Goal: Submit feedback/report problem: Leave review/rating

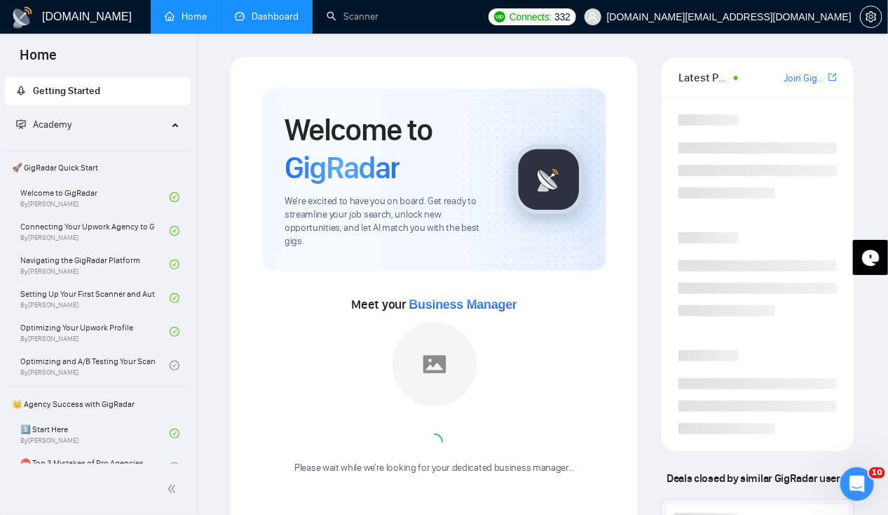
click at [265, 11] on link "Dashboard" at bounding box center [267, 17] width 64 height 12
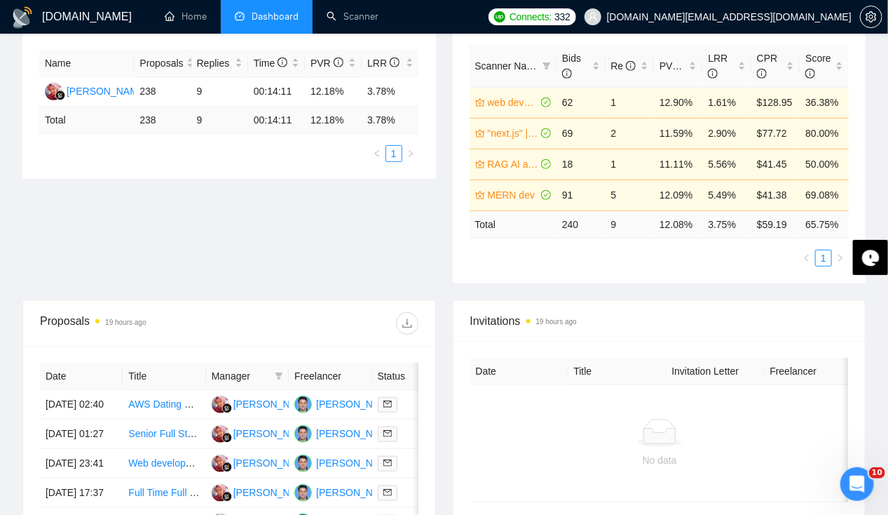
scroll to position [282, 0]
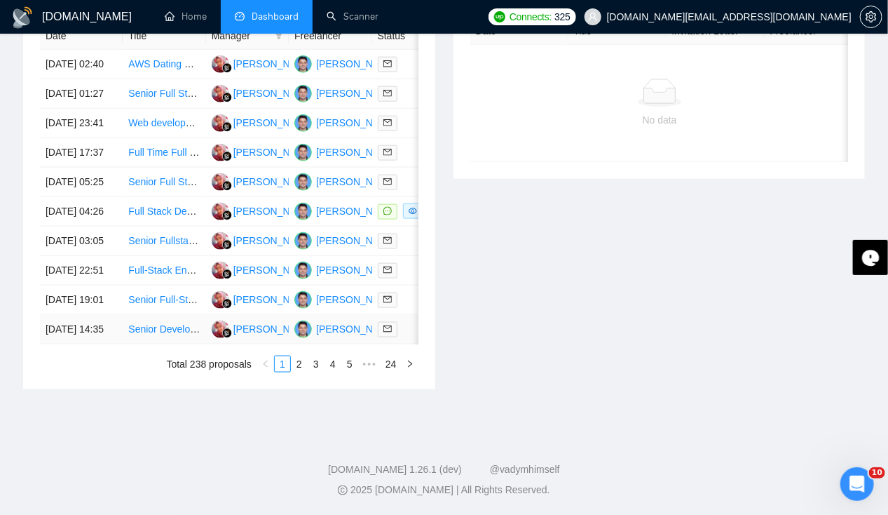
click at [60, 332] on td "[DATE] 14:35" at bounding box center [81, 329] width 83 height 29
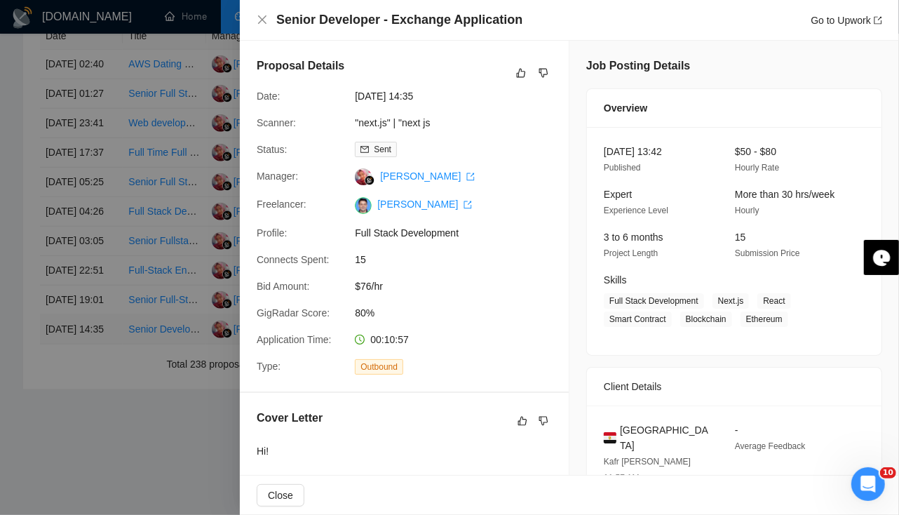
click at [60, 332] on div at bounding box center [449, 257] width 899 height 515
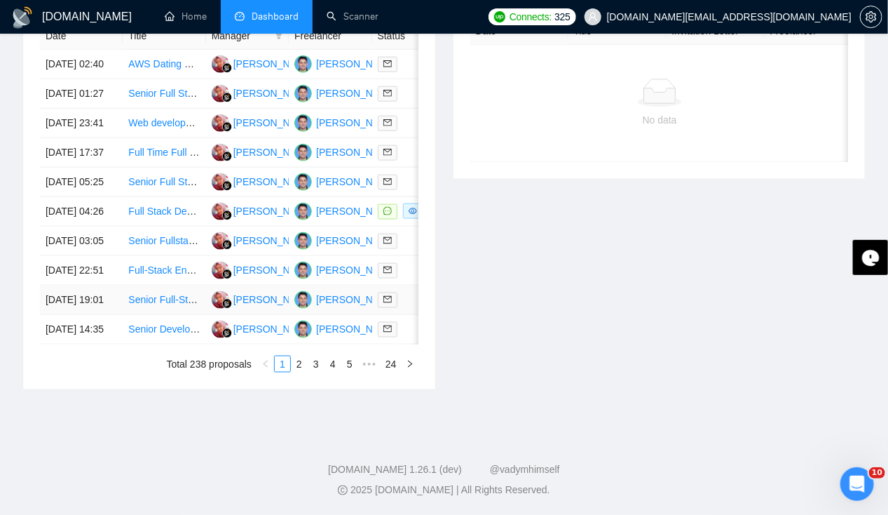
click at [62, 297] on td "[DATE] 19:01" at bounding box center [81, 299] width 83 height 29
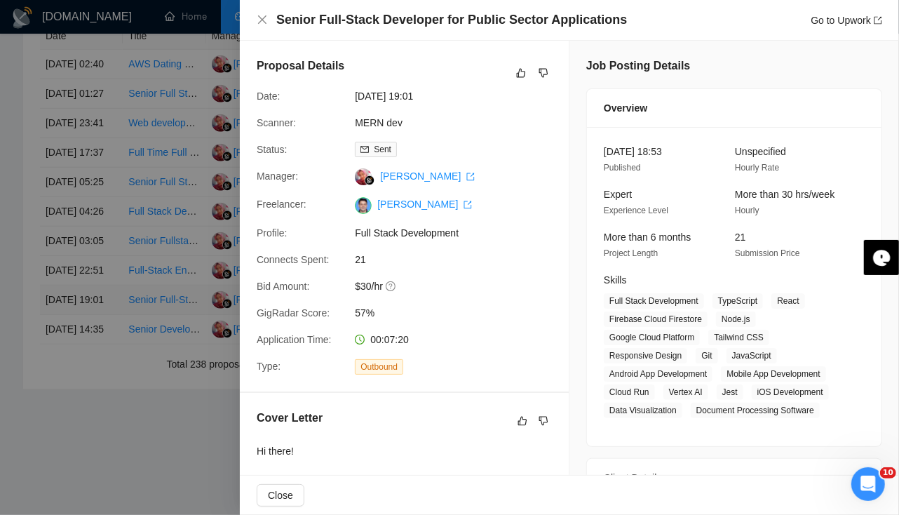
click at [62, 297] on div at bounding box center [449, 257] width 899 height 515
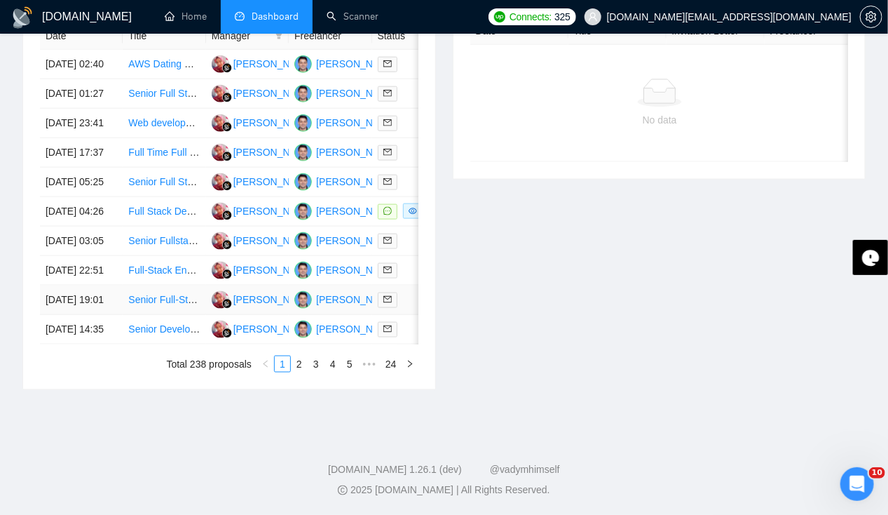
click at [74, 304] on td "[DATE] 19:01" at bounding box center [81, 299] width 83 height 29
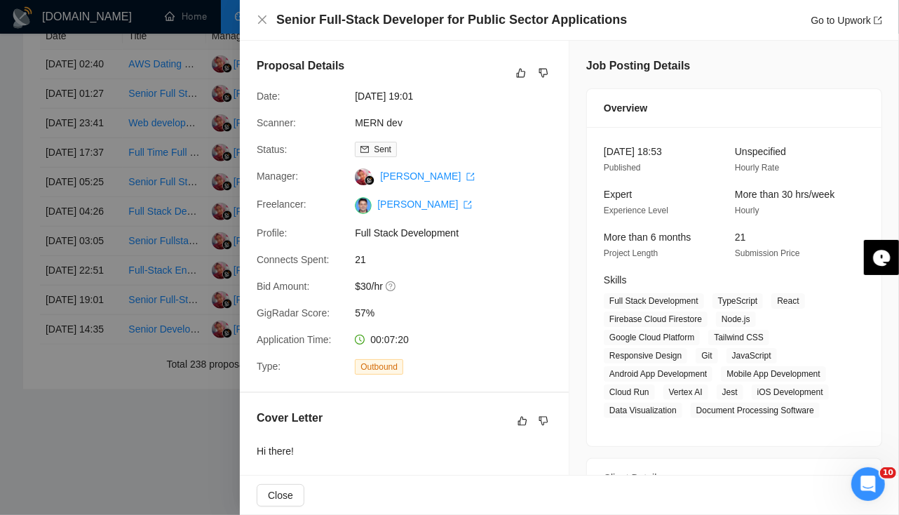
click at [93, 296] on div at bounding box center [449, 257] width 899 height 515
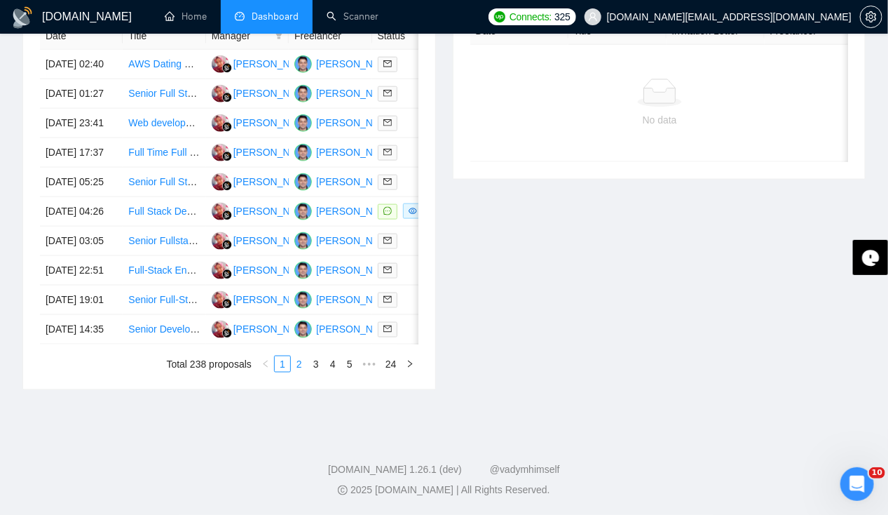
click at [296, 372] on link "2" at bounding box center [299, 363] width 15 height 15
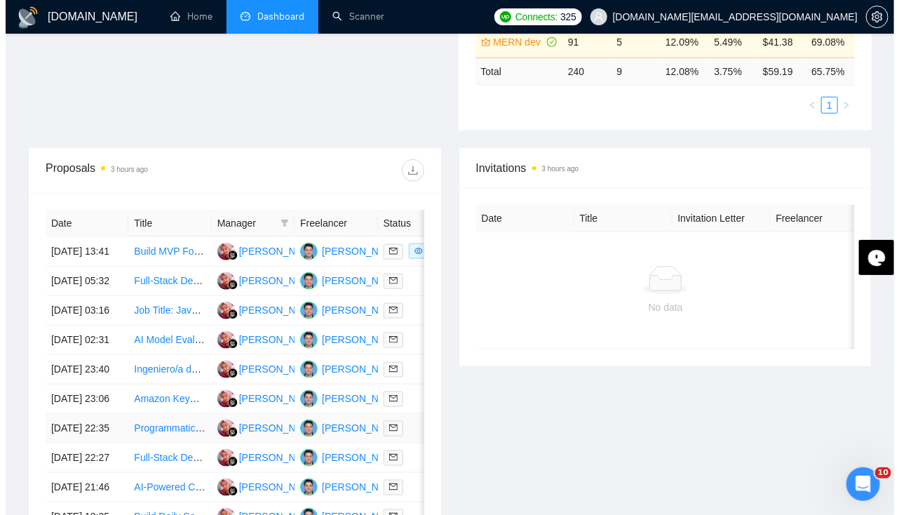
scroll to position [430, 0]
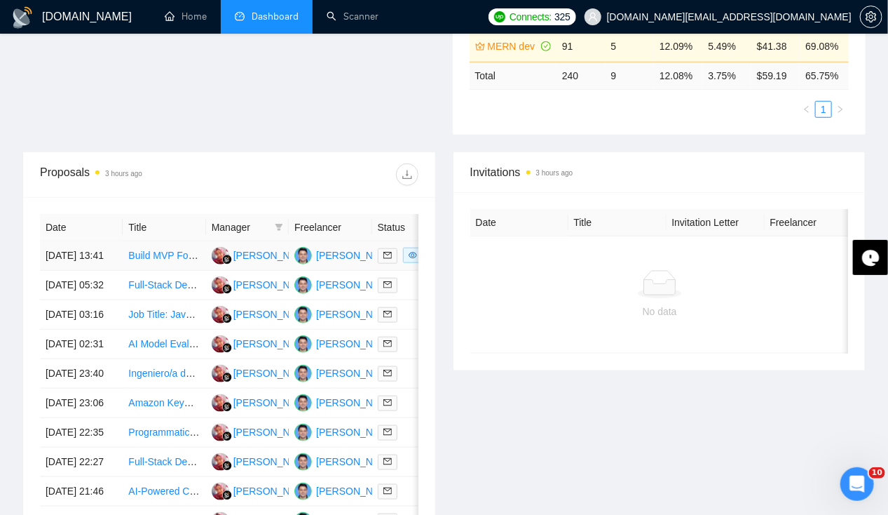
click at [82, 241] on td "[DATE] 13:41" at bounding box center [81, 255] width 83 height 29
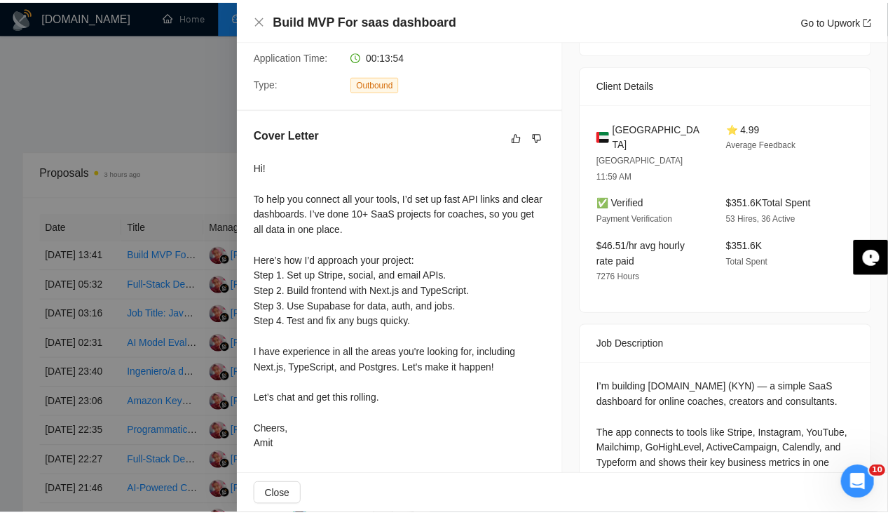
scroll to position [0, 0]
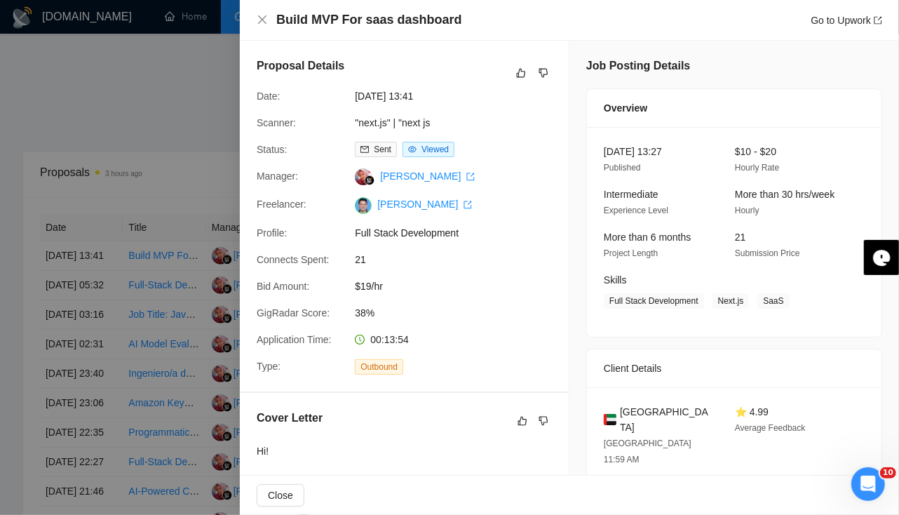
click at [98, 280] on div at bounding box center [449, 257] width 899 height 515
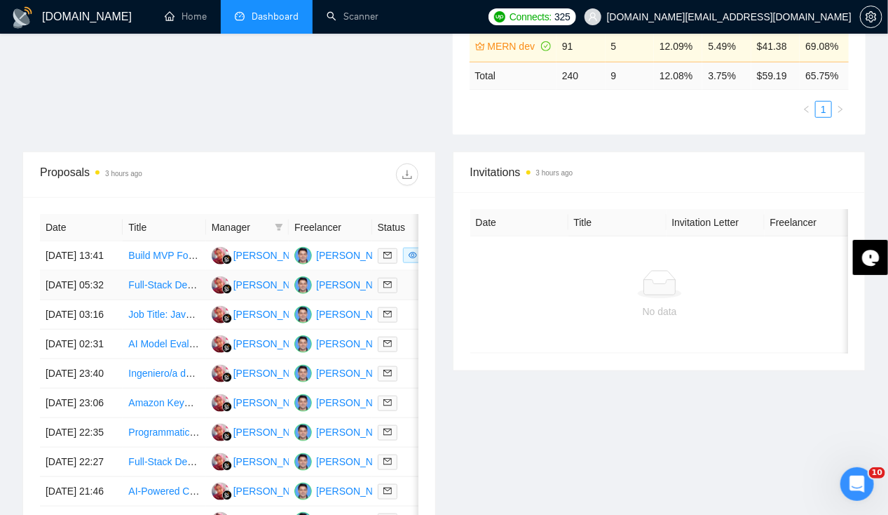
click at [98, 280] on td "[DATE] 05:32" at bounding box center [81, 285] width 83 height 29
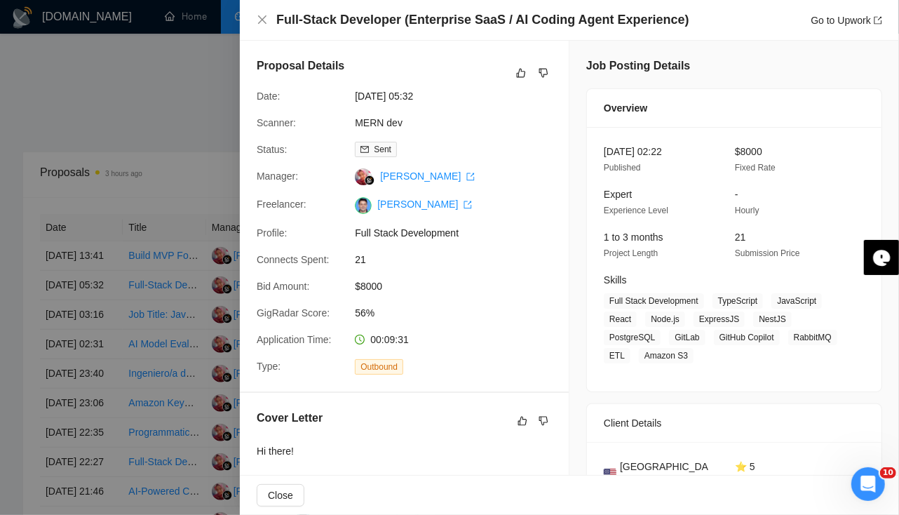
click at [98, 280] on div at bounding box center [449, 257] width 899 height 515
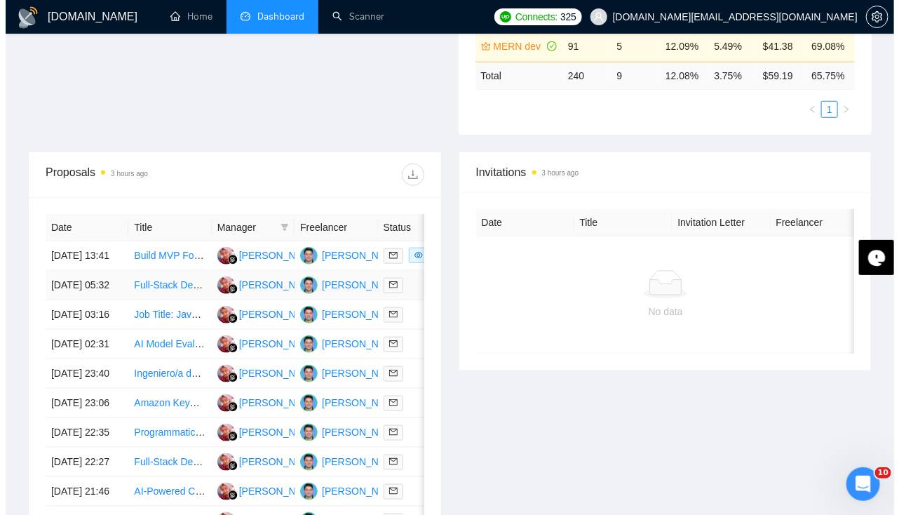
scroll to position [736, 0]
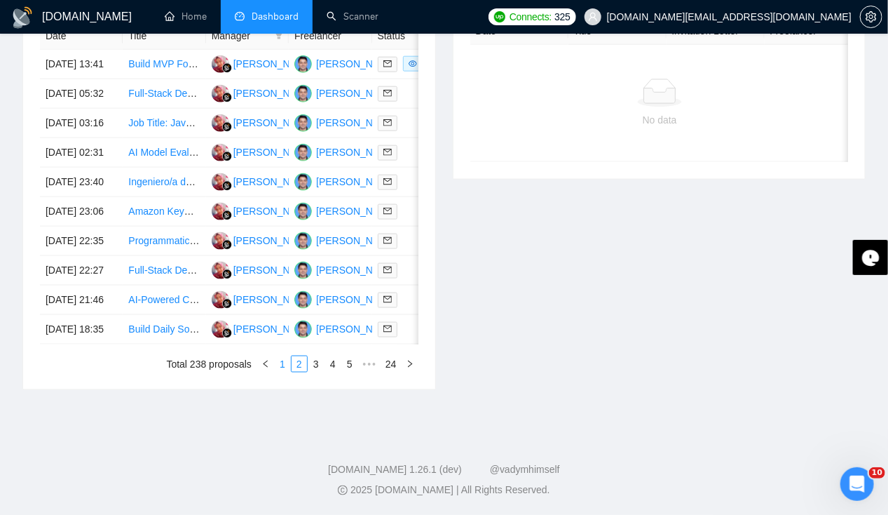
click at [285, 366] on link "1" at bounding box center [282, 363] width 15 height 15
click at [90, 317] on td "[DATE] 14:35" at bounding box center [81, 329] width 83 height 29
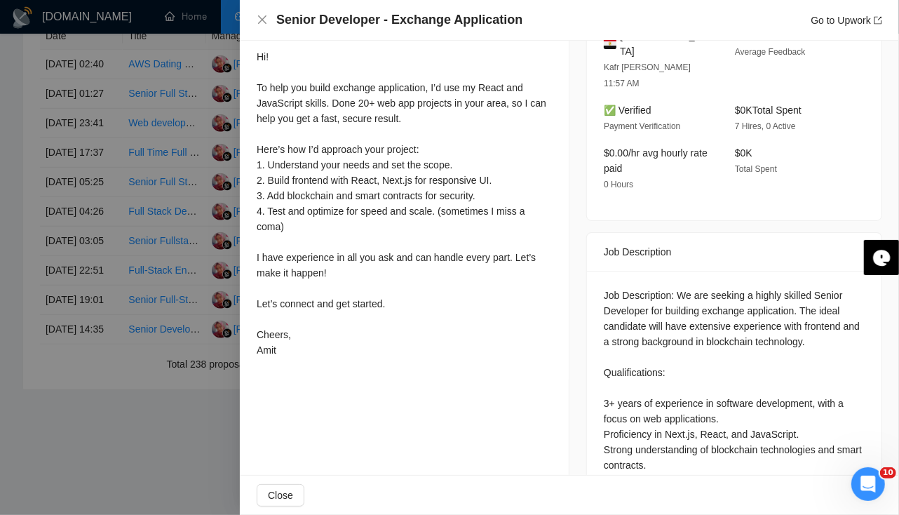
scroll to position [0, 0]
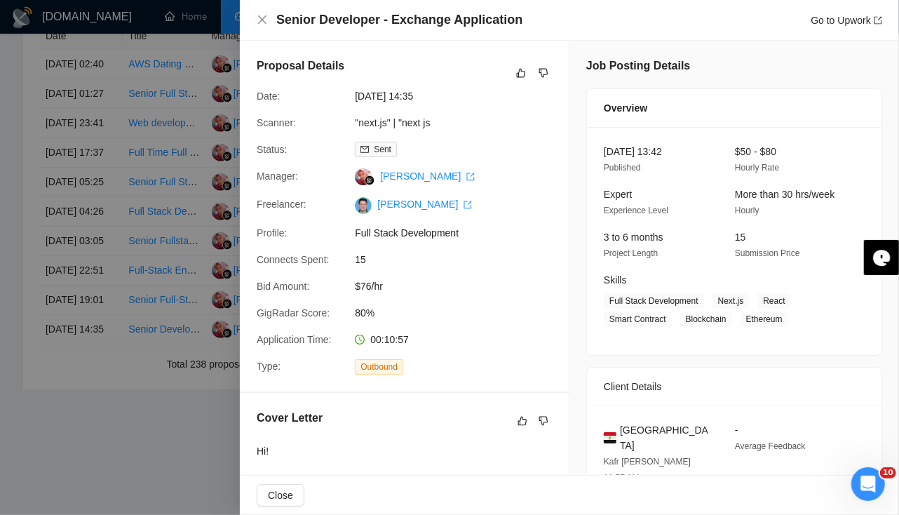
click at [72, 272] on div at bounding box center [449, 257] width 899 height 515
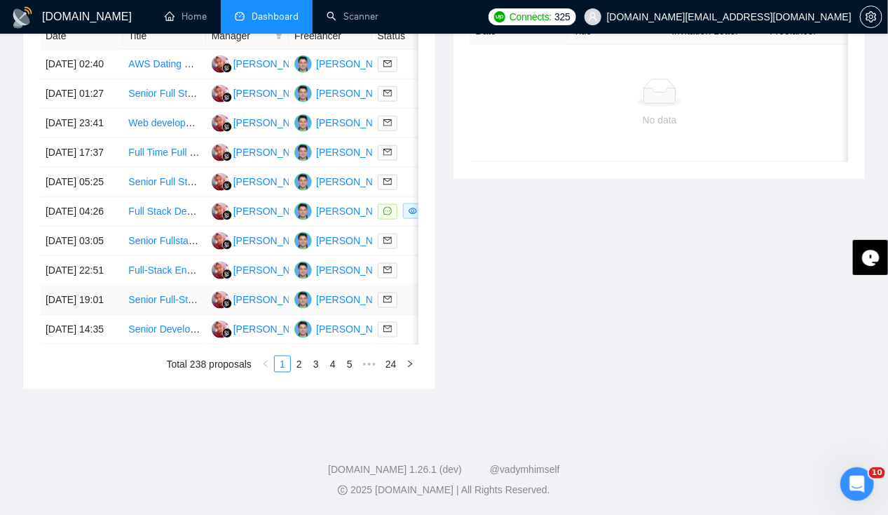
click at [74, 285] on td "[DATE] 19:01" at bounding box center [81, 299] width 83 height 29
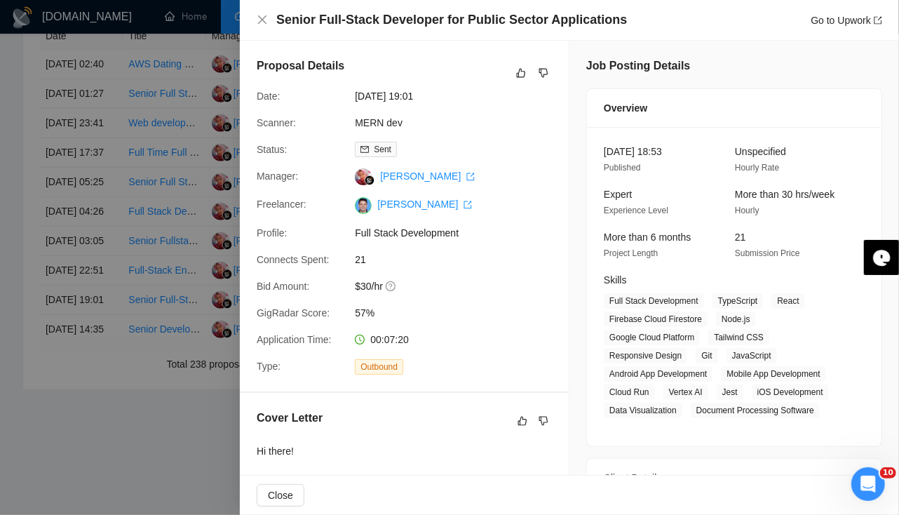
click at [76, 271] on div at bounding box center [449, 257] width 899 height 515
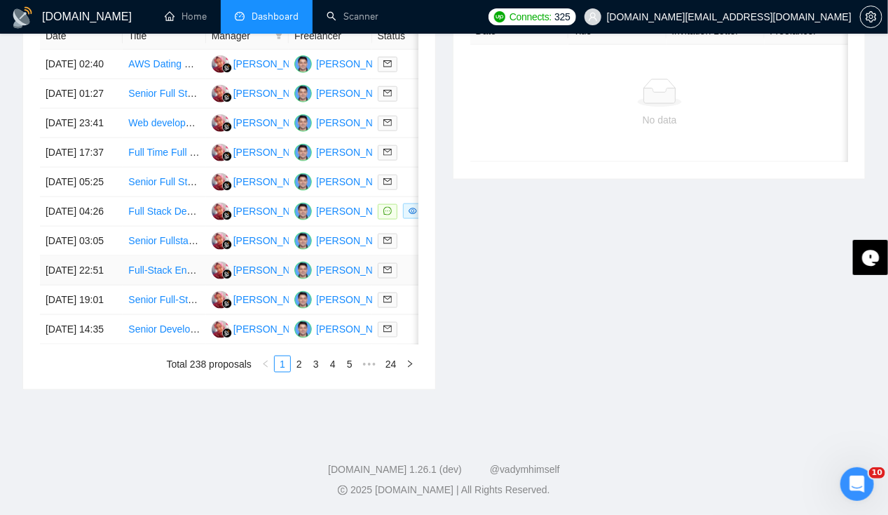
click at [76, 256] on td "[DATE] 22:51" at bounding box center [81, 270] width 83 height 29
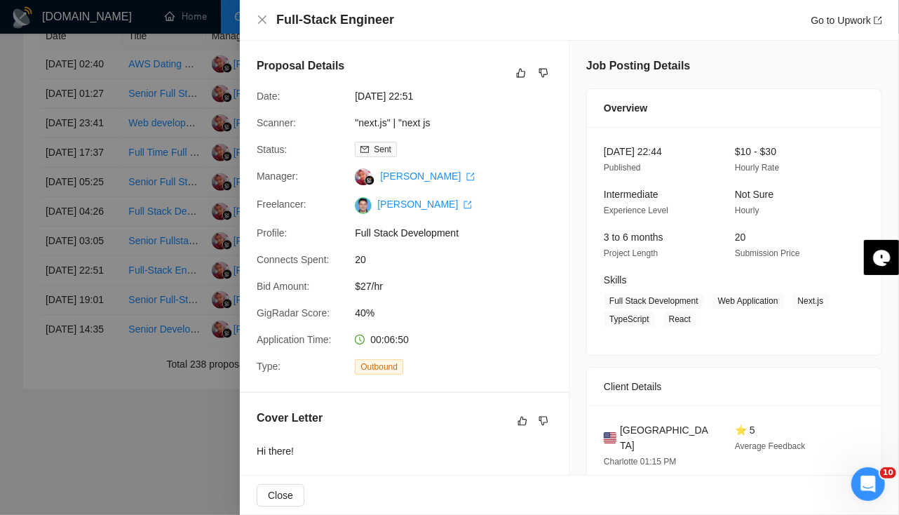
click at [74, 156] on div at bounding box center [449, 257] width 899 height 515
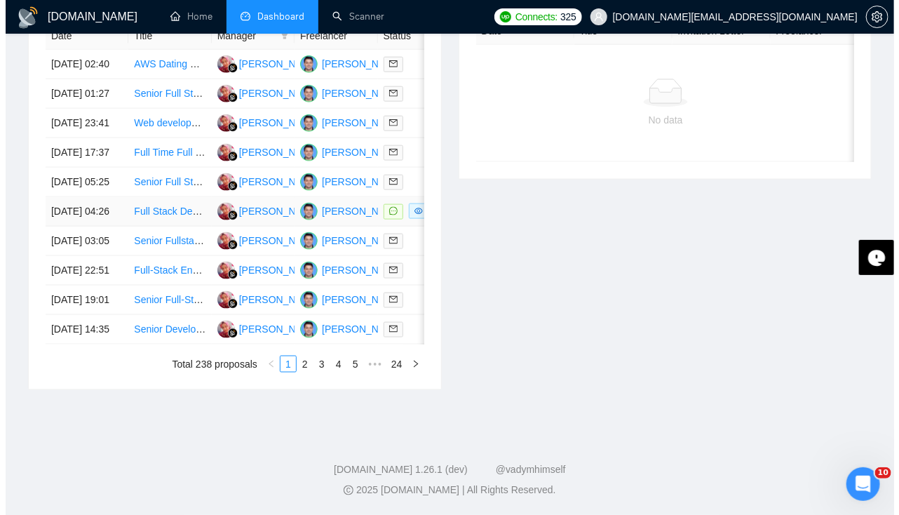
scroll to position [693, 0]
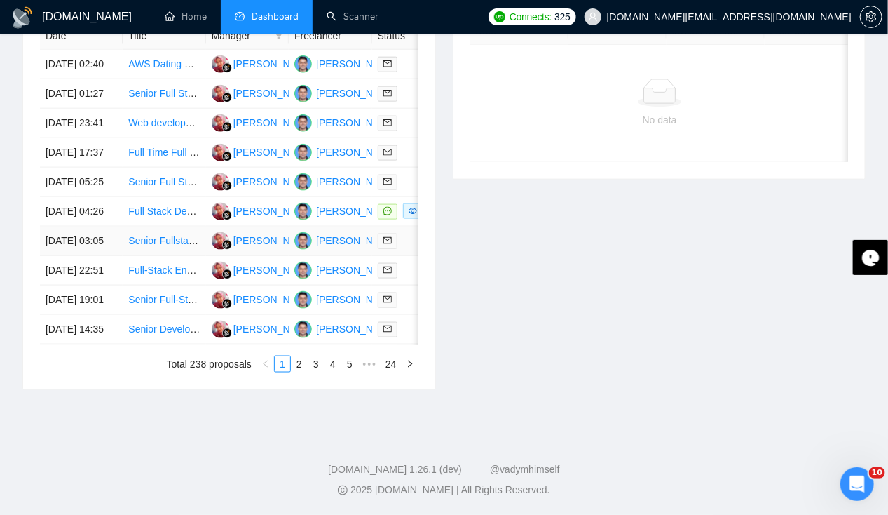
click at [74, 226] on td "[DATE] 03:05" at bounding box center [81, 240] width 83 height 29
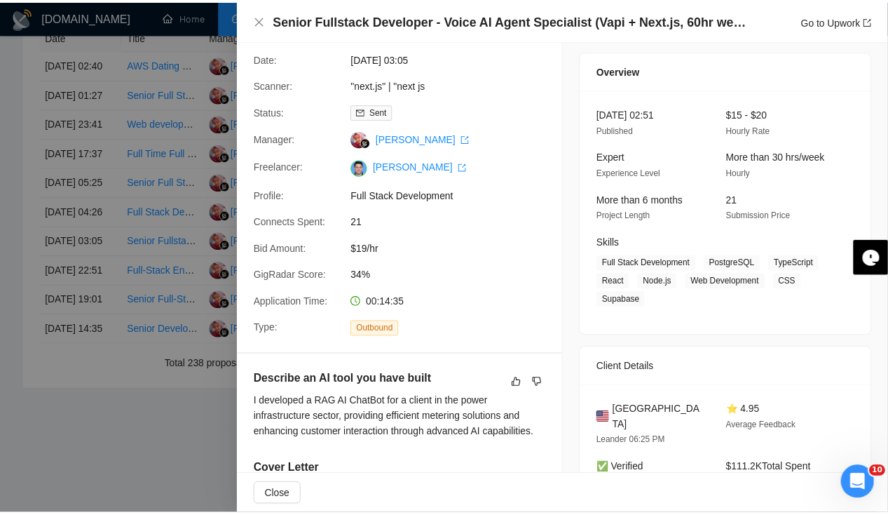
scroll to position [0, 0]
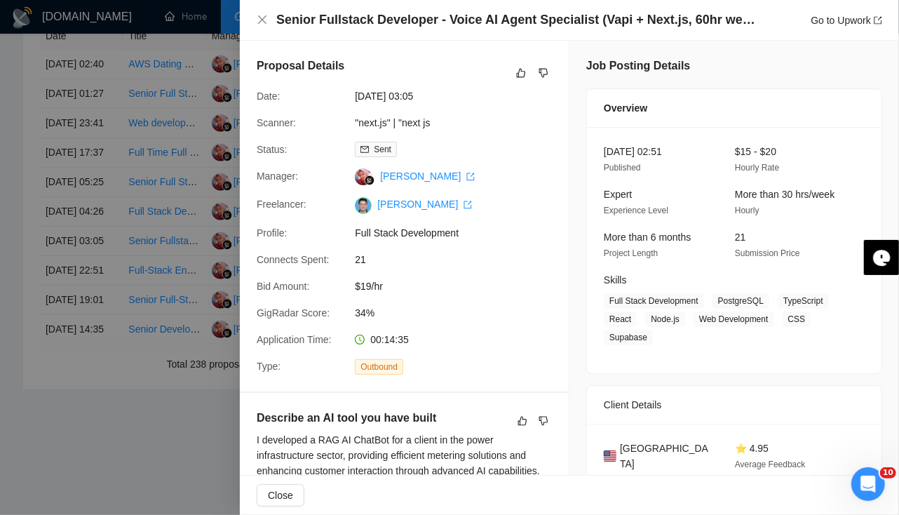
click at [42, 234] on div at bounding box center [449, 257] width 899 height 515
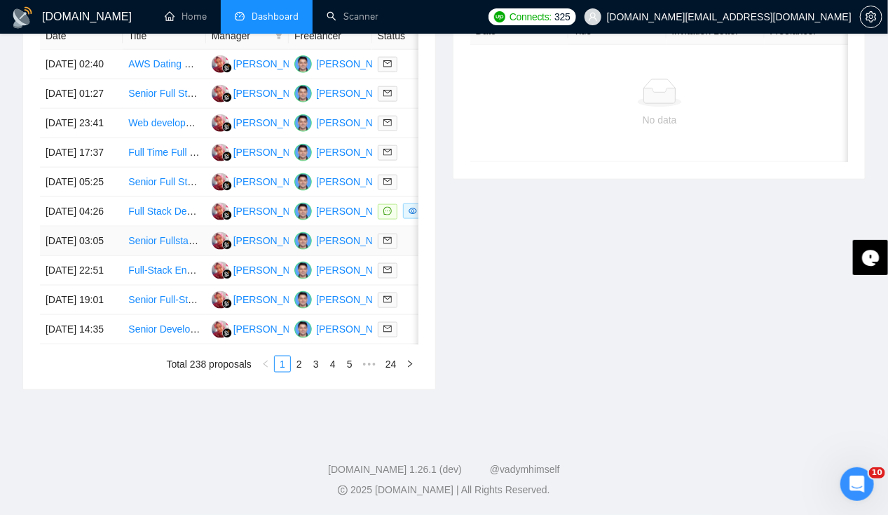
click at [55, 236] on td "[DATE] 03:05" at bounding box center [81, 240] width 83 height 29
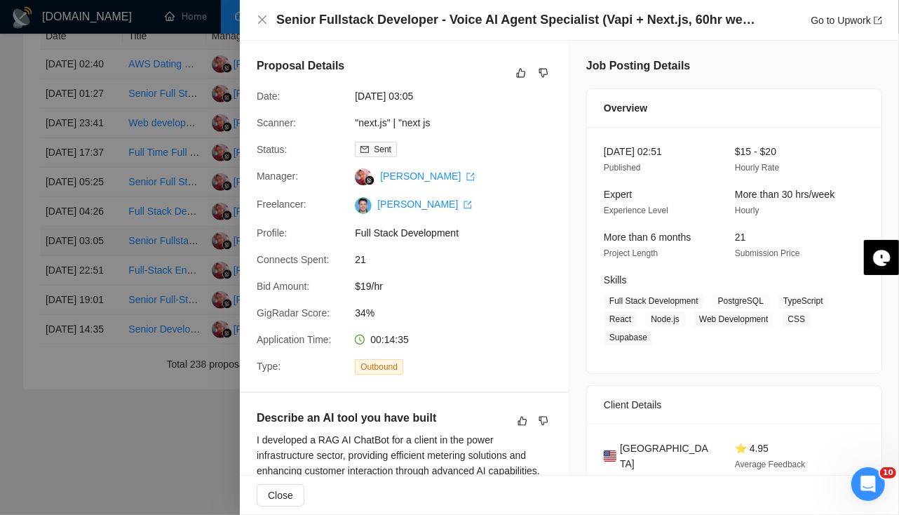
click at [55, 236] on div at bounding box center [449, 257] width 899 height 515
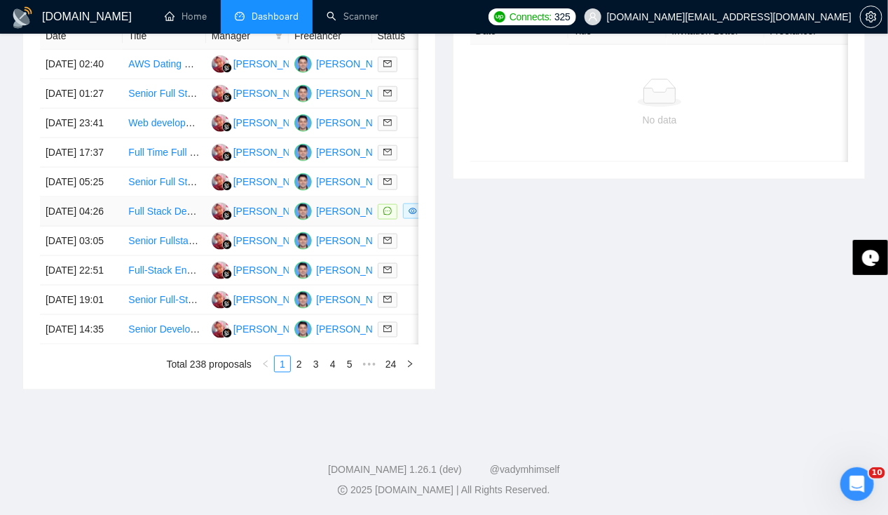
click at [62, 197] on td "[DATE] 04:26" at bounding box center [81, 211] width 83 height 29
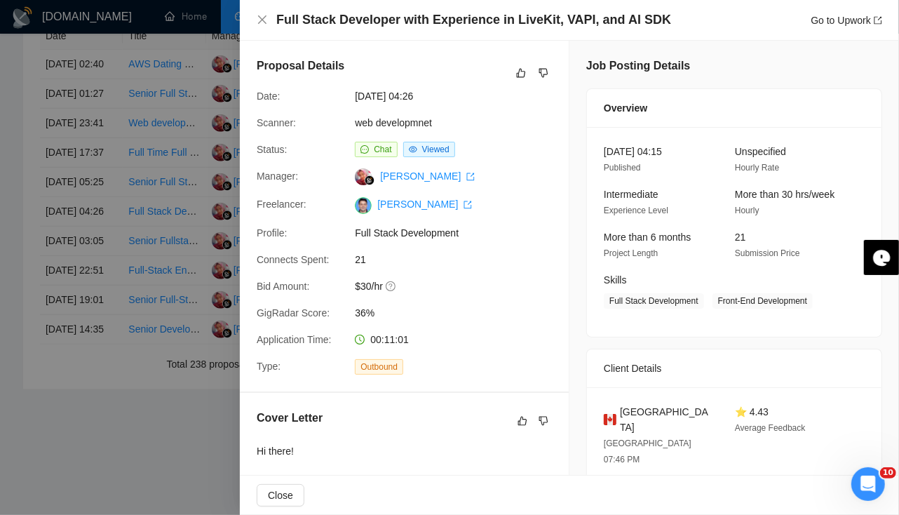
click at [28, 316] on div at bounding box center [449, 257] width 899 height 515
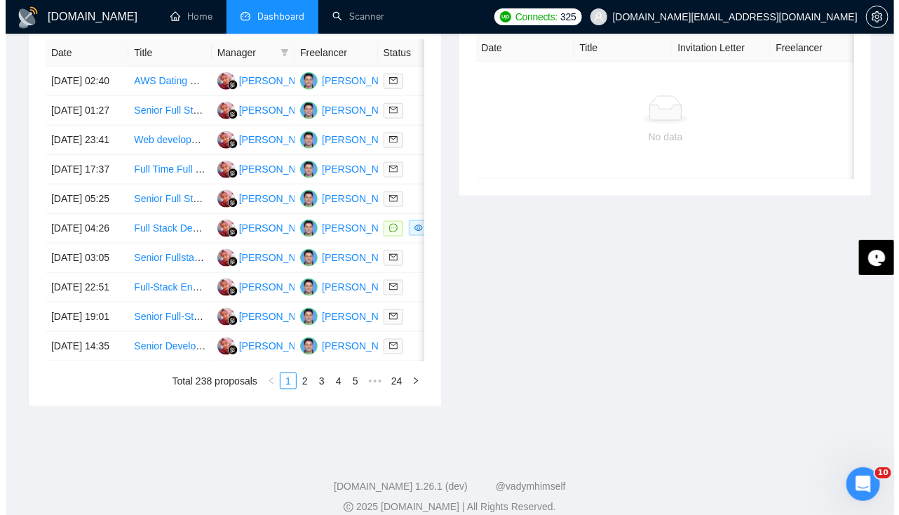
scroll to position [603, 0]
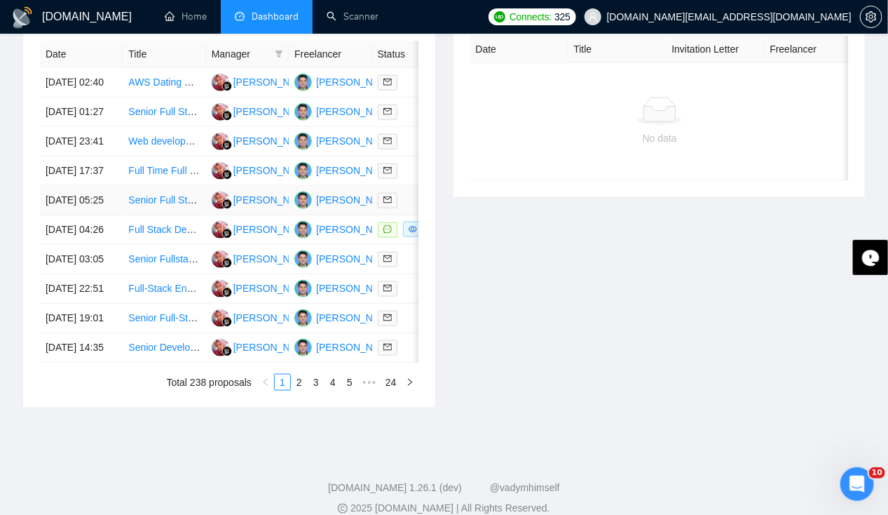
click at [71, 215] on td "[DATE] 05:25" at bounding box center [81, 200] width 83 height 29
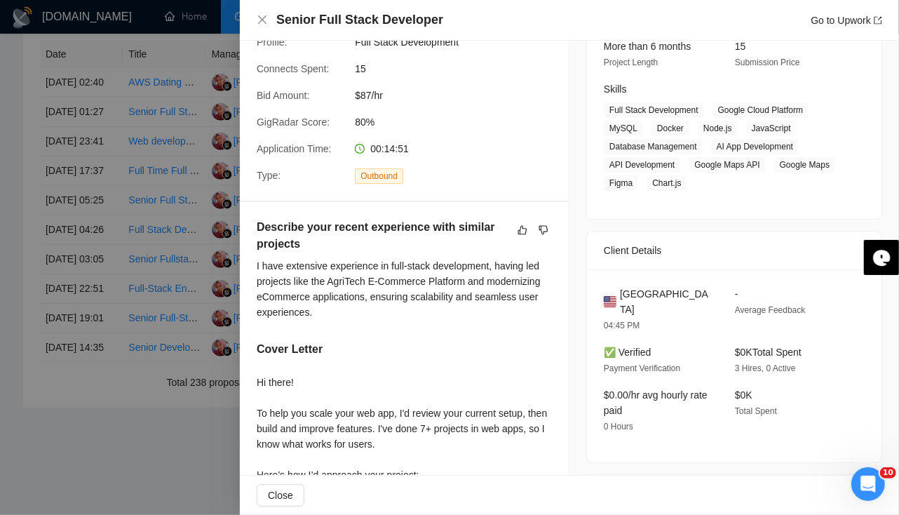
scroll to position [0, 0]
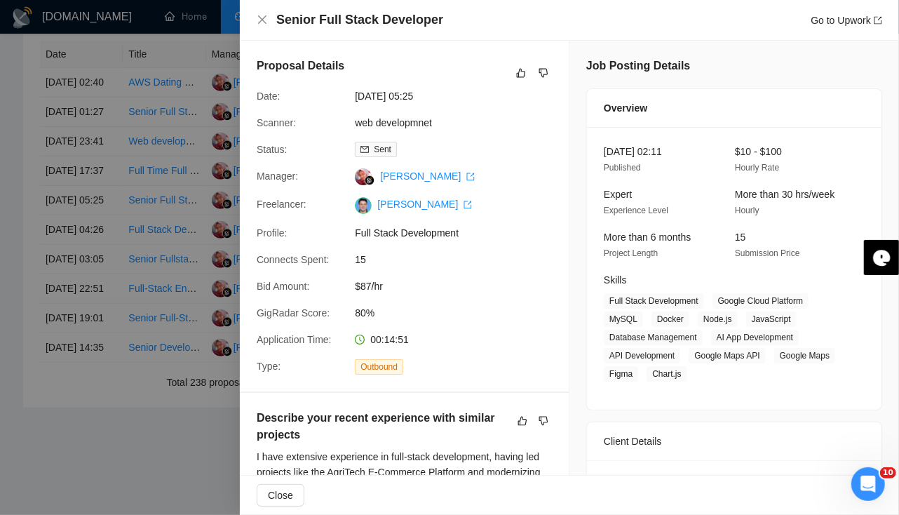
click at [60, 247] on div at bounding box center [449, 257] width 899 height 515
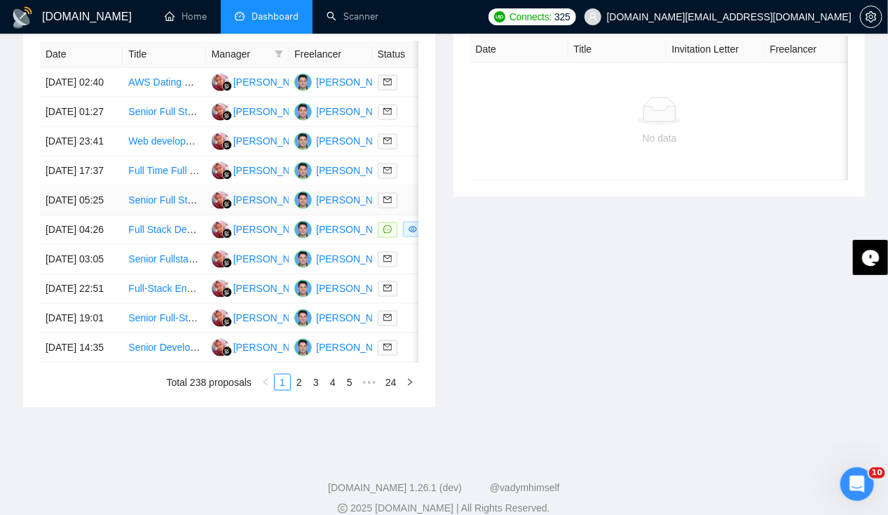
click at [60, 215] on td "[DATE] 05:25" at bounding box center [81, 200] width 83 height 29
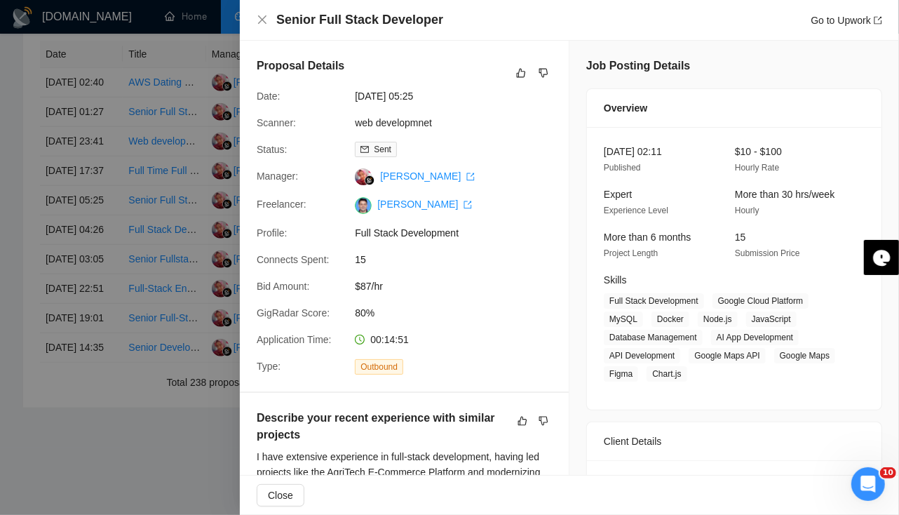
click at [60, 247] on div at bounding box center [449, 257] width 899 height 515
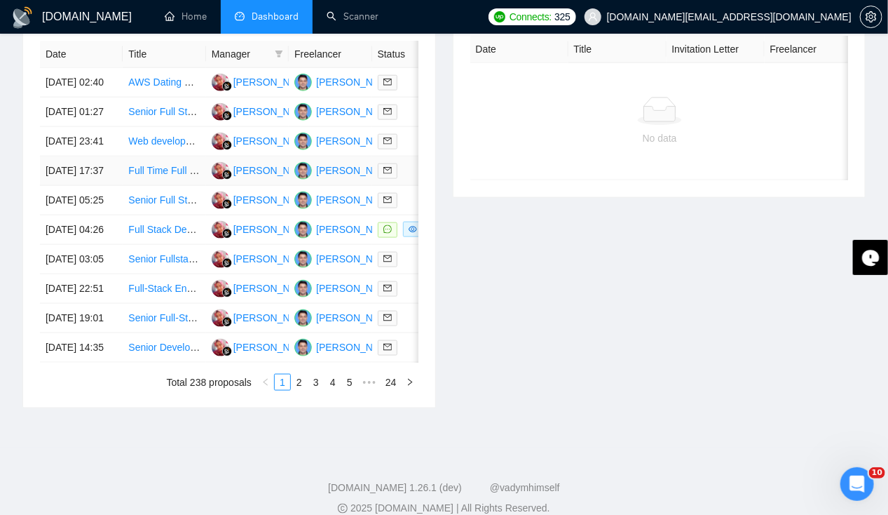
click at [69, 182] on td "[DATE] 17:37" at bounding box center [81, 170] width 83 height 29
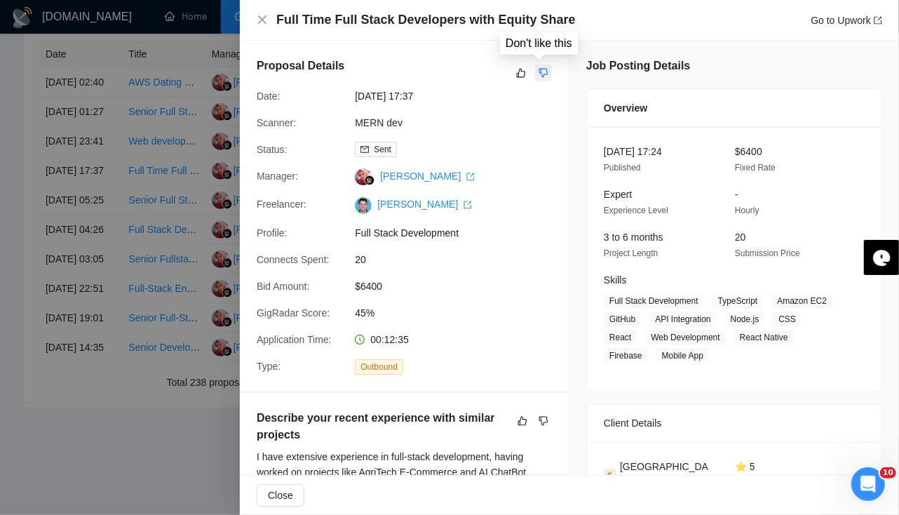
click at [538, 69] on icon "dislike" at bounding box center [543, 72] width 10 height 11
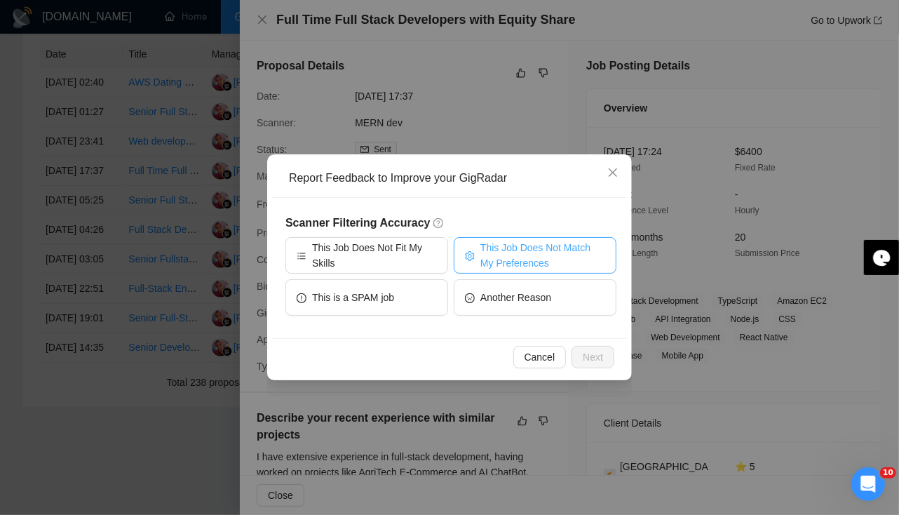
click at [508, 259] on span "This Job Does Not Match My Preferences" at bounding box center [542, 255] width 125 height 31
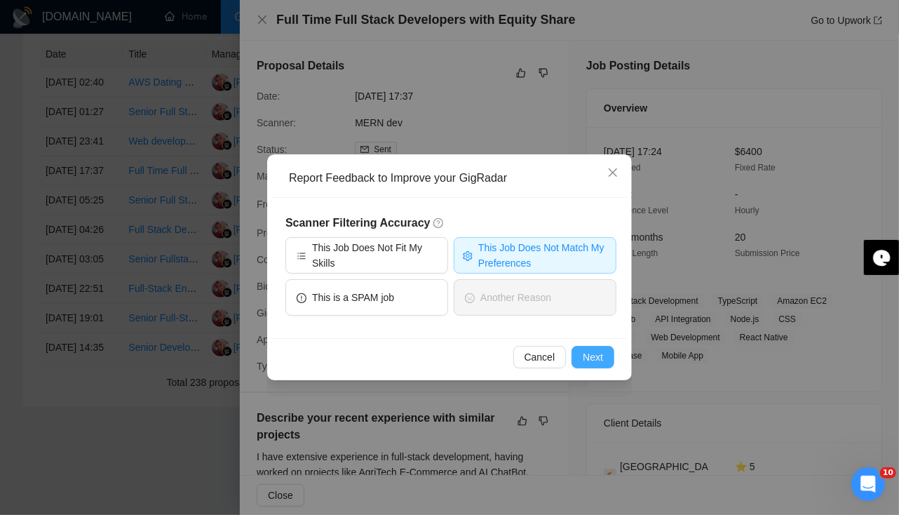
click at [600, 361] on span "Next" at bounding box center [593, 356] width 20 height 15
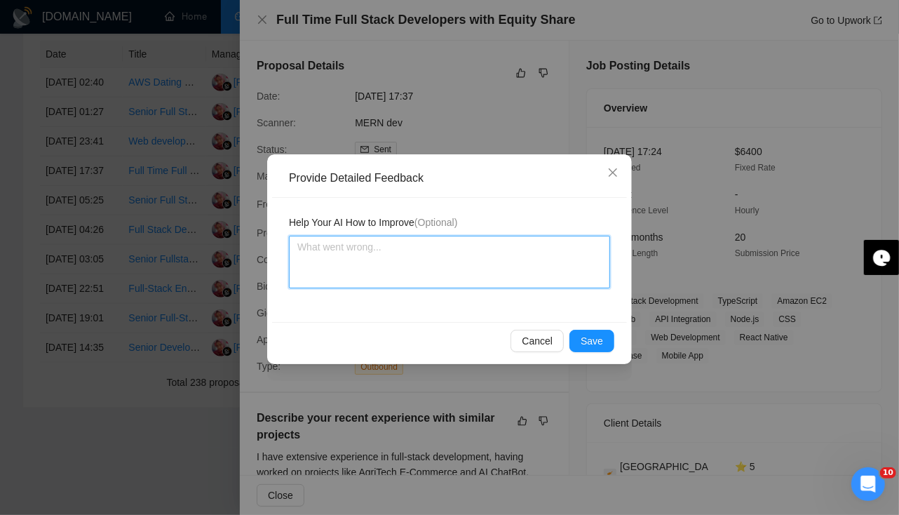
click at [425, 275] on textarea at bounding box center [449, 262] width 321 height 53
type textarea "D"
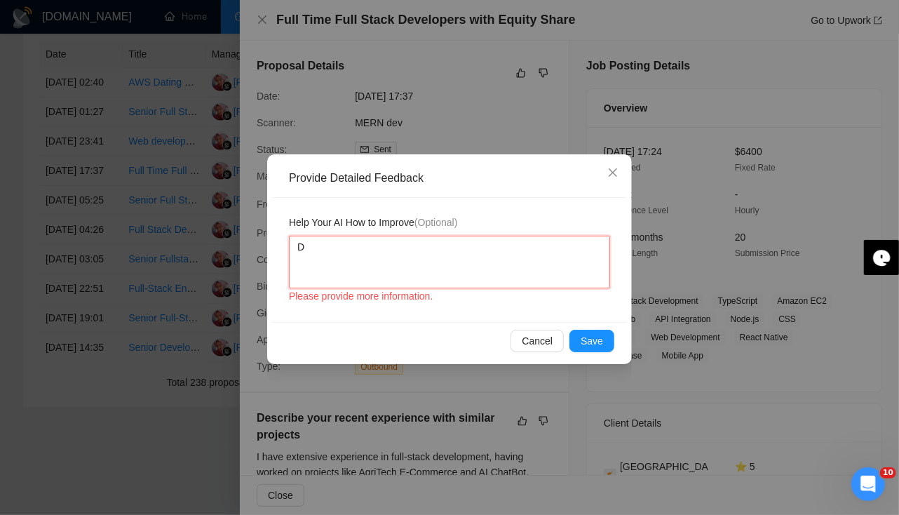
type textarea "Do"
type textarea "Don"
type textarea "Don'"
type textarea "Don't"
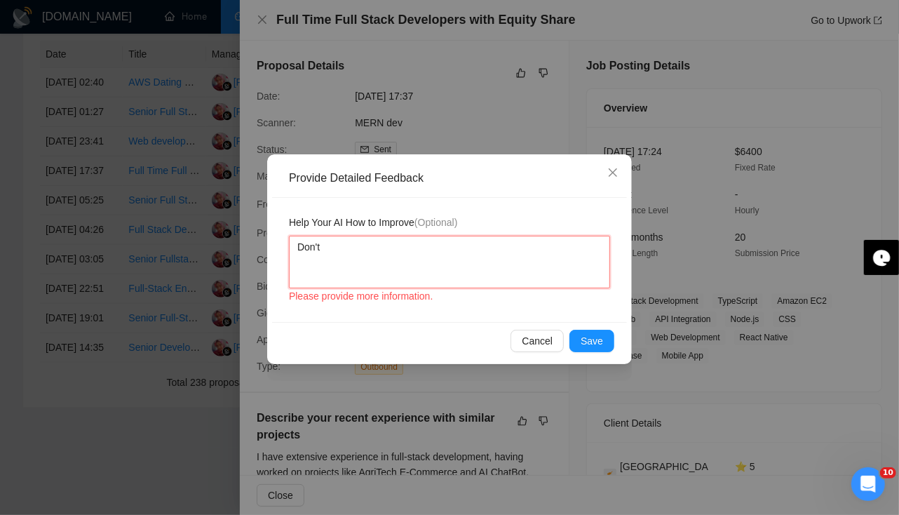
type textarea "Don't l"
type textarea "Don't lo"
type textarea "Don't loo"
type textarea "Don't look"
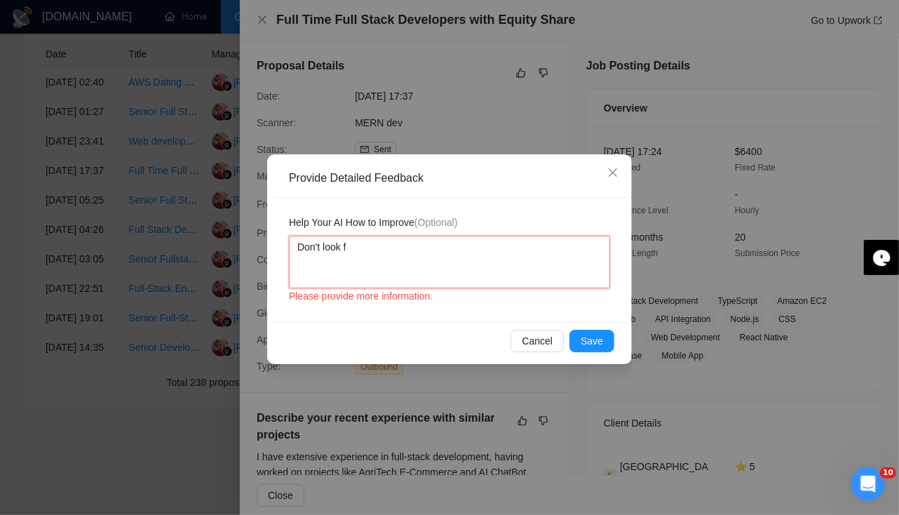
type textarea "Don't look fo"
type textarea "Don't look for"
type textarea "Don't look for e"
type textarea "Don't look for eq"
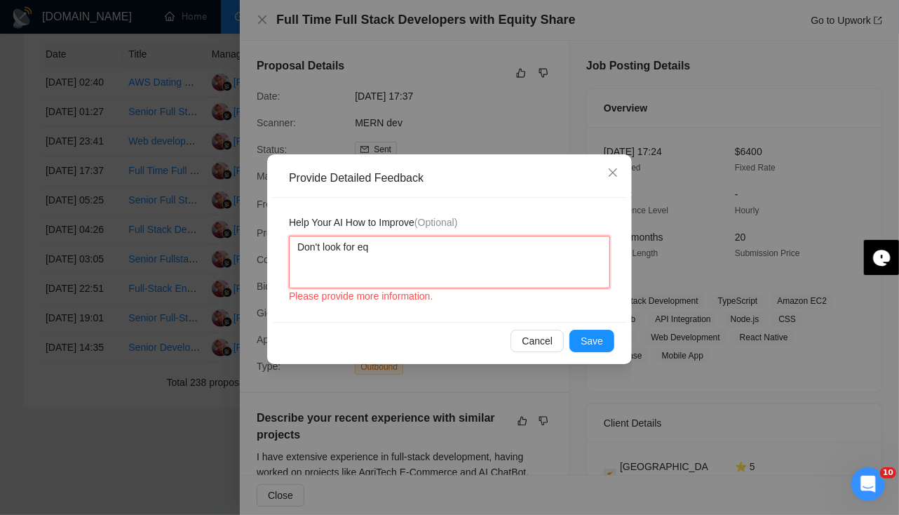
type textarea "Don't look for equ"
type textarea "Don't look for equa"
type textarea "Don't look for equai"
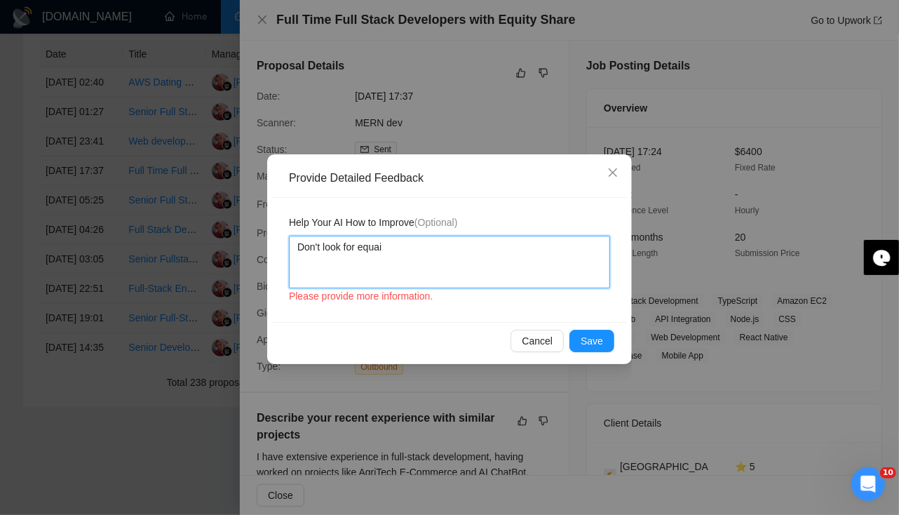
type textarea "Don't look for equait"
type textarea "Don't look for equaity"
type textarea "Don't look for equaity \"
type textarea "Don't look for equaity \\"
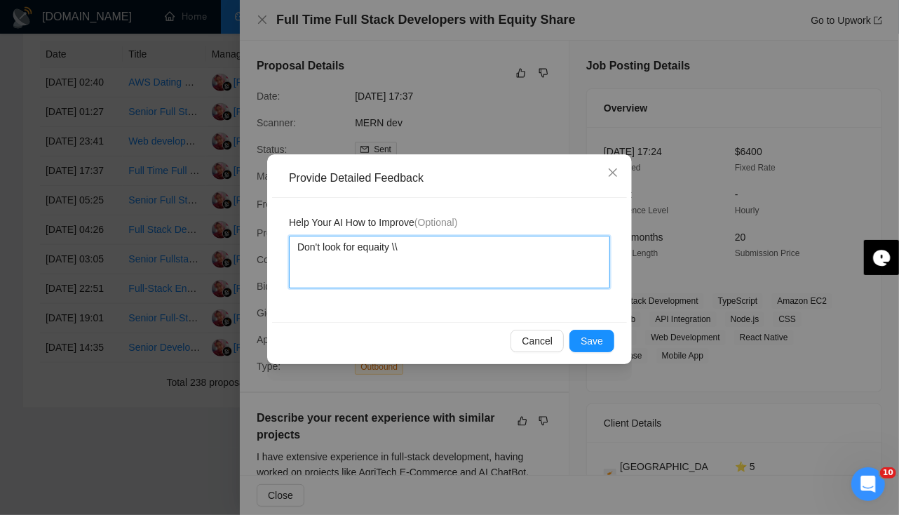
type textarea "Don't look for equaity \\\"
type textarea "Don't look for equaity \\"
type textarea "Don't look for equaity \"
type textarea "Don't look for equaity"
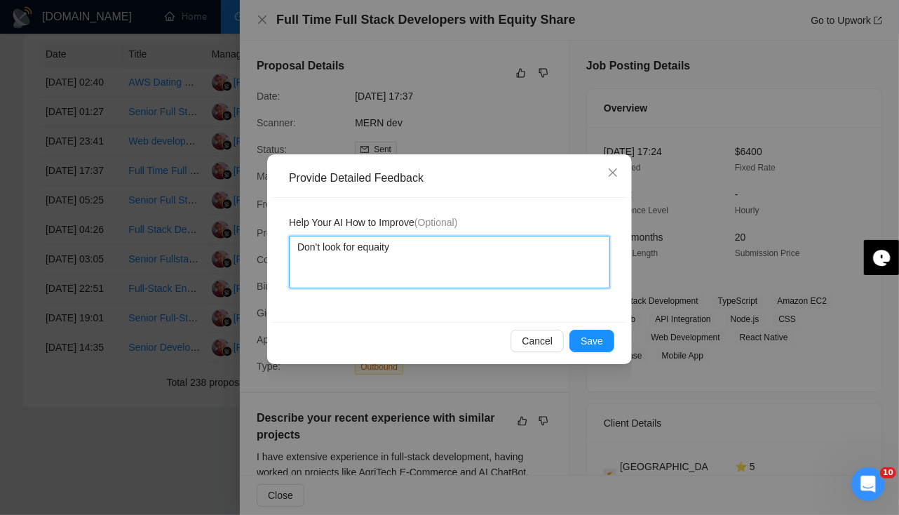
type textarea "Don't look for equait"
type textarea "Don't look for equai"
type textarea "Don't look for equa"
type textarea "Don't look for equ"
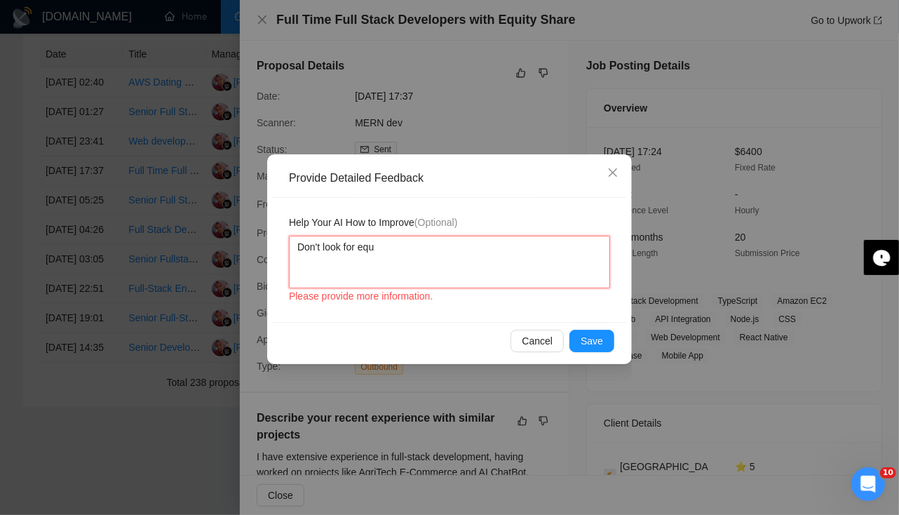
type textarea "Don't look for eq"
type textarea "Don't look for equi"
type textarea "Don't look for equit"
type textarea "Don't look for equity"
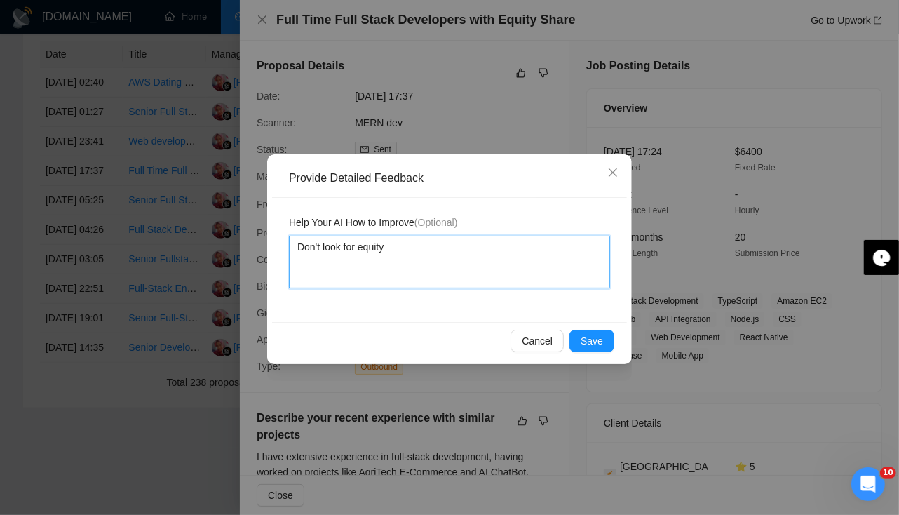
type textarea "Don't look for equity"
type textarea "Don't look for equity s"
type textarea "Don't look for equity sh"
type textarea "Don't look for equity sha"
type textarea "Don't look for equity shar"
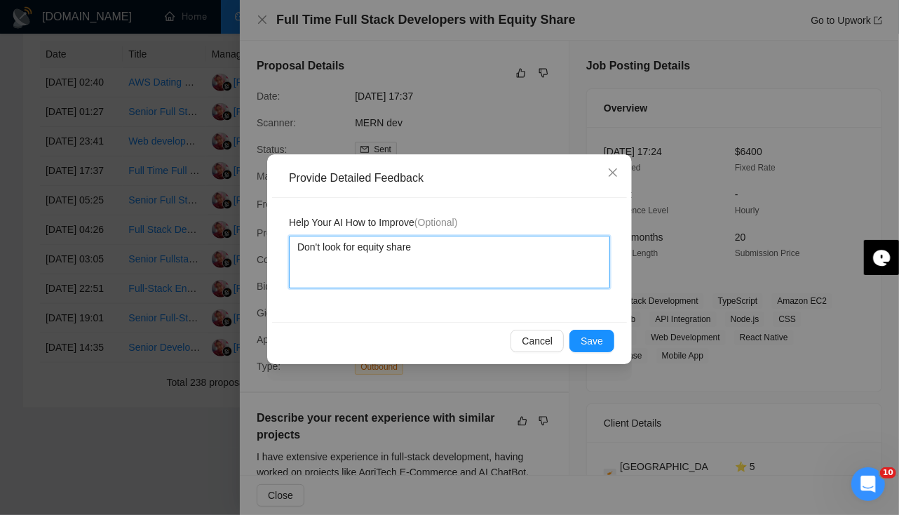
type textarea "Don't look for equity share"
type textarea "Don't look for equity share p"
type textarea "Don't look for equity share pr"
type textarea "Don't look for equity share pro"
type textarea "Don't look for equity share prop"
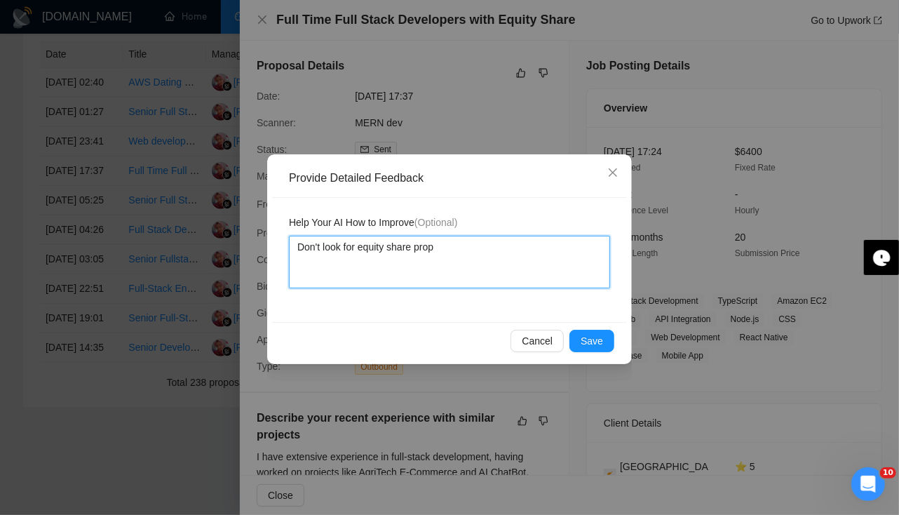
type textarea "Don't look for equity share propo"
type textarea "Don't look for equity share propos"
type textarea "Don't look for equity share proposa"
type textarea "Don't look for equity share proposal"
type textarea "Don't look for equity share proposals"
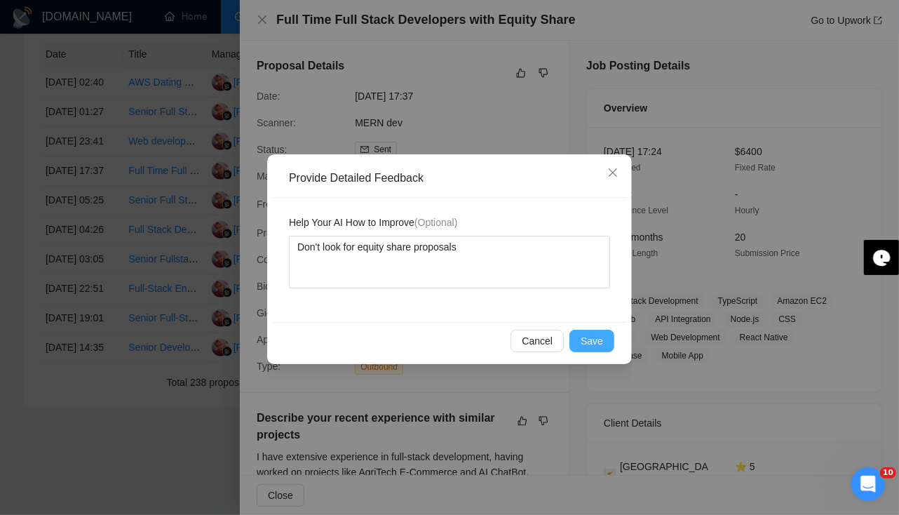
click at [595, 334] on span "Save" at bounding box center [592, 340] width 22 height 15
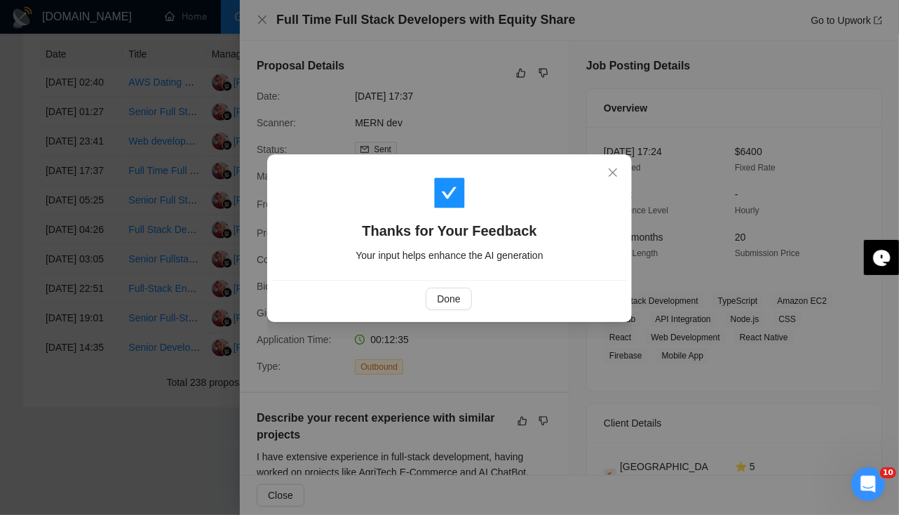
click at [262, 15] on div "Thanks for Your Feedback Your input helps enhance the AI generation Done" at bounding box center [449, 257] width 899 height 515
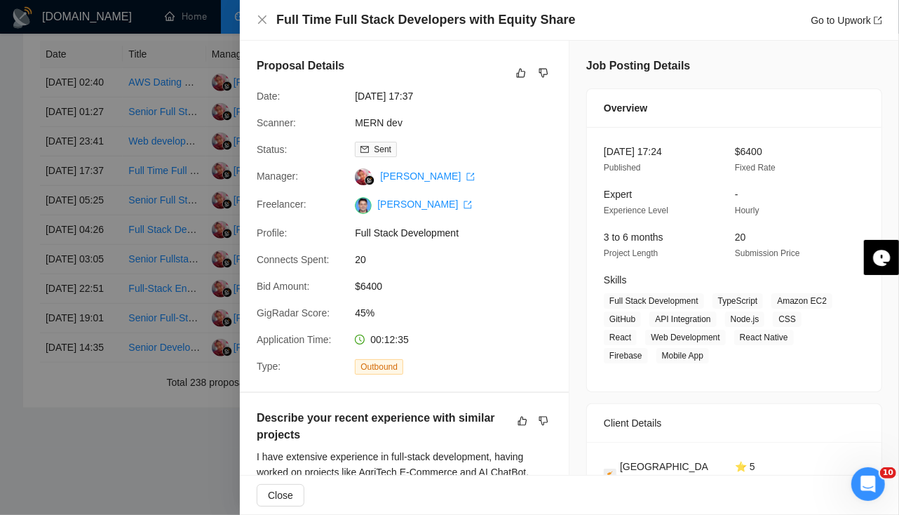
click at [257, 29] on div "Full Time Full Stack Developers with Equity Share Go to Upwork" at bounding box center [569, 20] width 659 height 41
click at [264, 27] on div "Full Time Full Stack Developers with Equity Share Go to Upwork" at bounding box center [569, 20] width 625 height 18
click at [259, 20] on icon "close" at bounding box center [262, 19] width 11 height 11
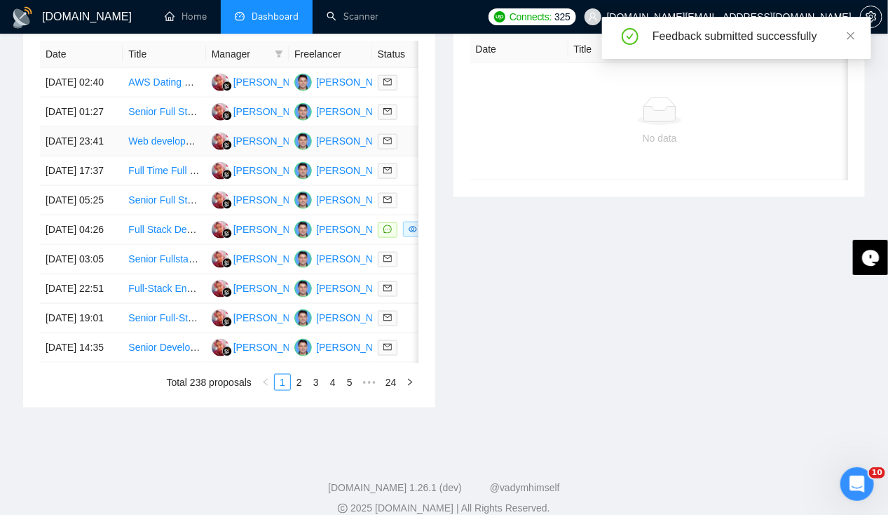
click at [62, 156] on td "[DATE] 23:41" at bounding box center [81, 141] width 83 height 29
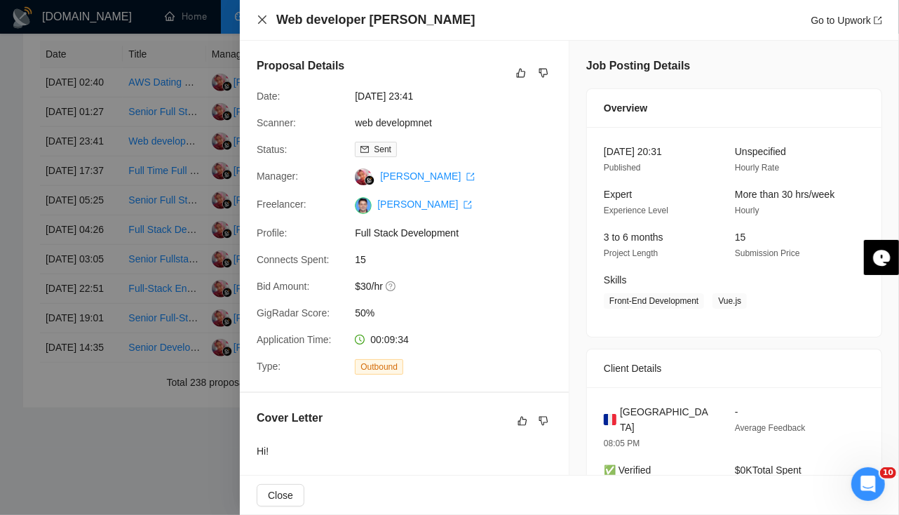
click at [266, 22] on icon "close" at bounding box center [262, 19] width 11 height 11
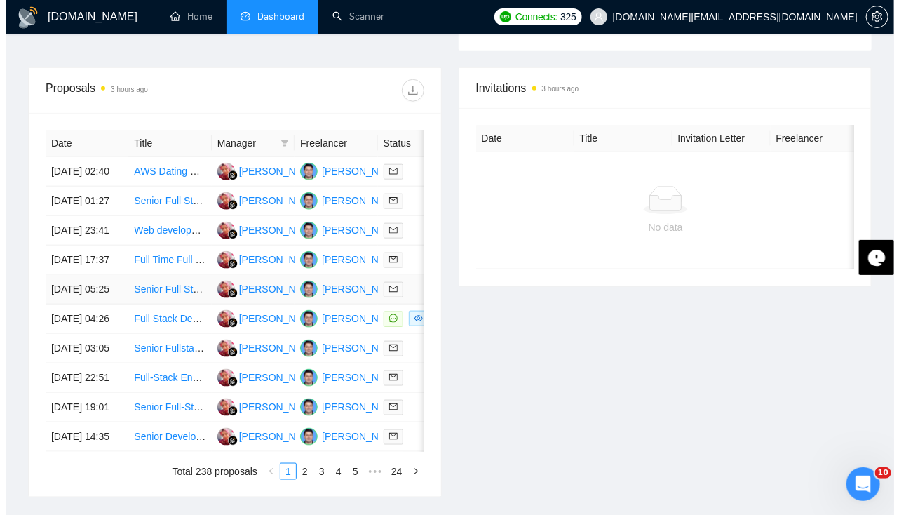
scroll to position [513, 0]
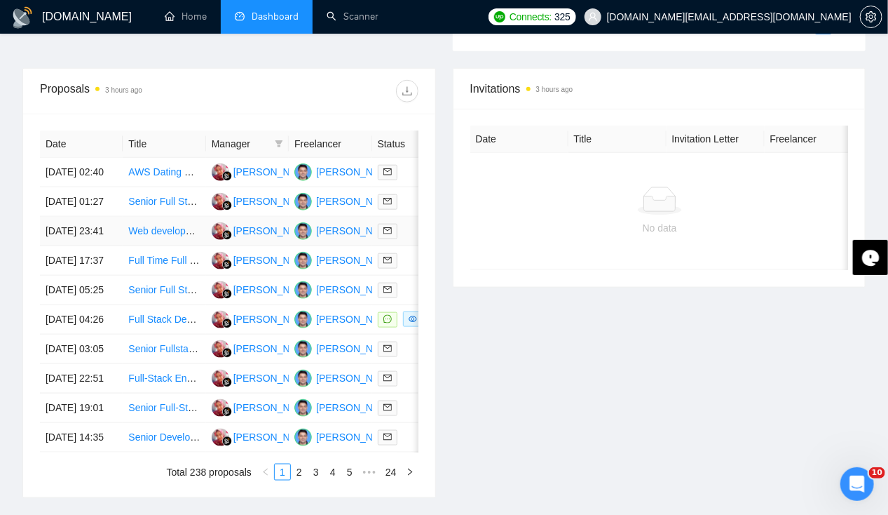
click at [79, 240] on td "[DATE] 23:41" at bounding box center [81, 231] width 83 height 29
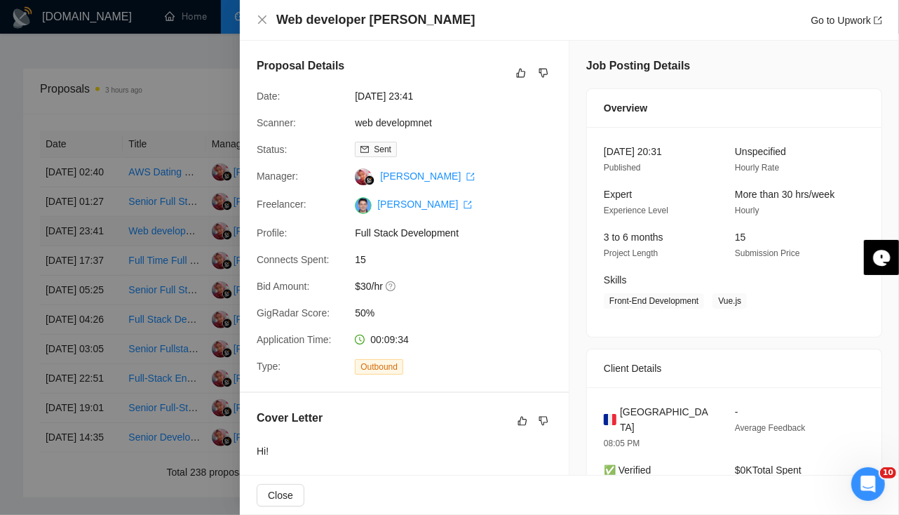
click at [79, 240] on div at bounding box center [449, 257] width 899 height 515
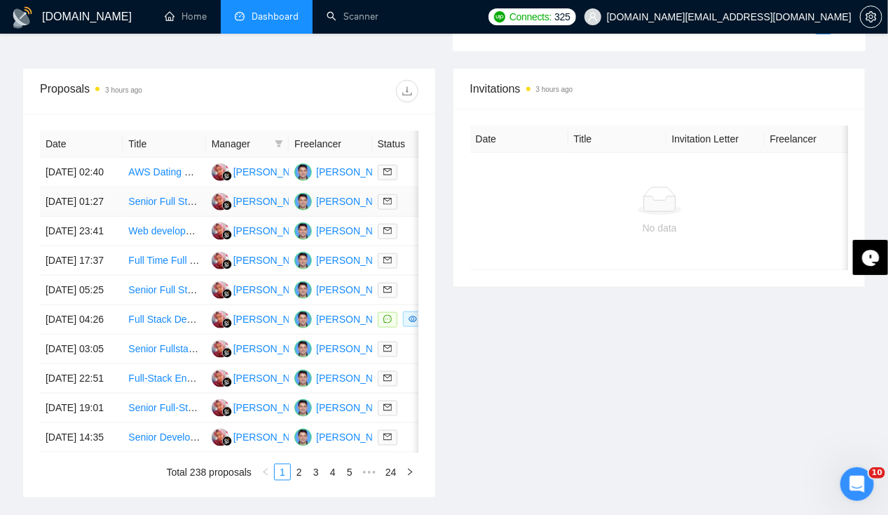
click at [77, 189] on td "[DATE] 01:27" at bounding box center [81, 201] width 83 height 29
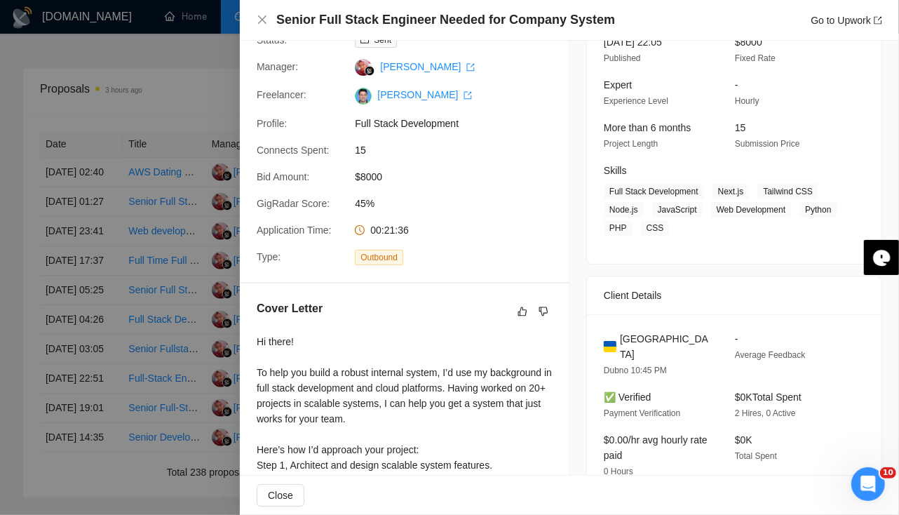
scroll to position [0, 0]
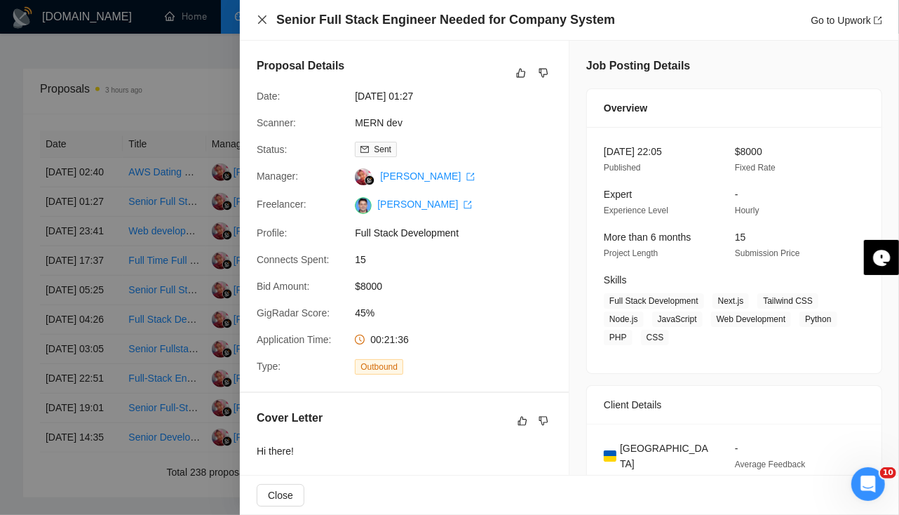
click at [265, 15] on icon "close" at bounding box center [262, 19] width 11 height 11
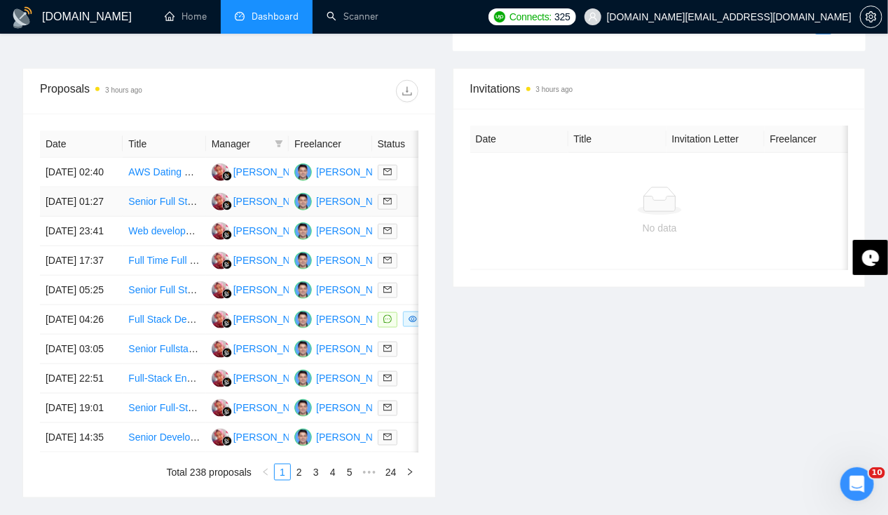
click at [72, 191] on td "[DATE] 01:27" at bounding box center [81, 201] width 83 height 29
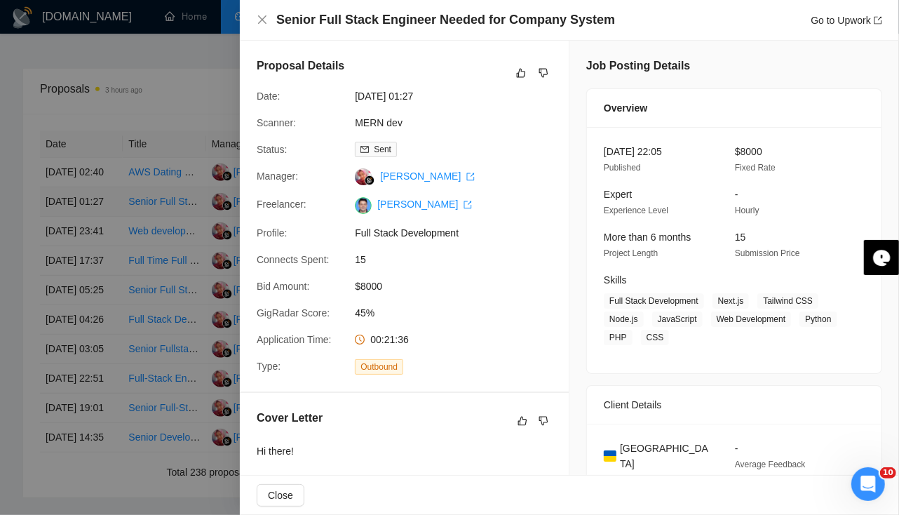
click at [72, 191] on div at bounding box center [449, 257] width 899 height 515
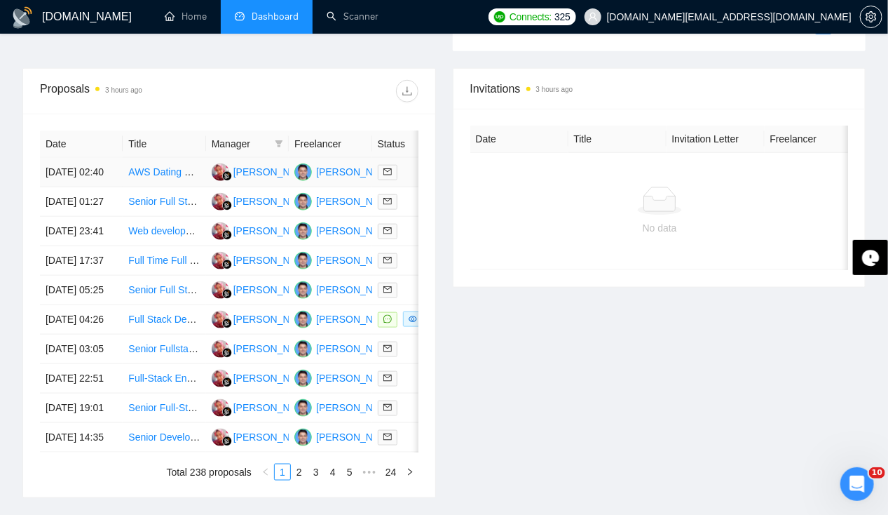
click at [72, 165] on td "[DATE] 02:40" at bounding box center [81, 172] width 83 height 29
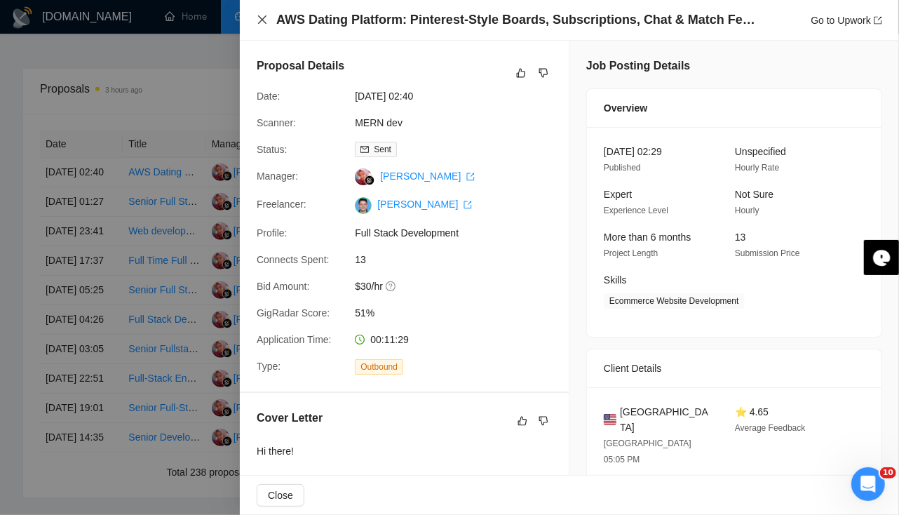
click at [259, 24] on icon "close" at bounding box center [262, 19] width 11 height 11
